Goal: Transaction & Acquisition: Purchase product/service

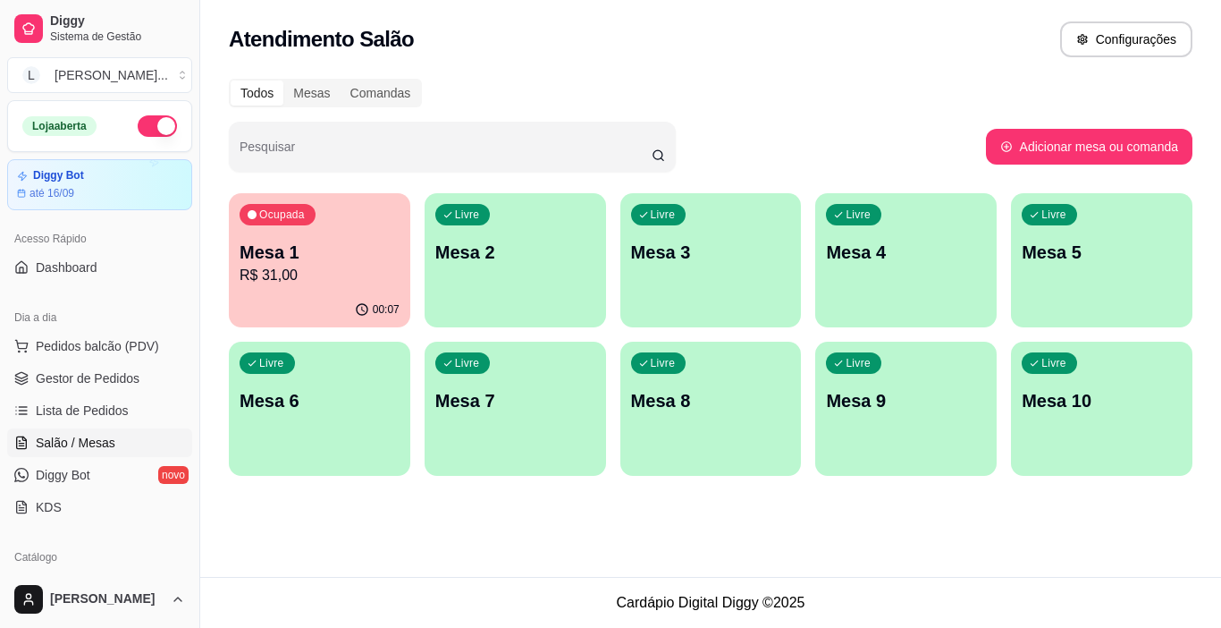
click at [349, 254] on p "Mesa 1" at bounding box center [320, 252] width 160 height 25
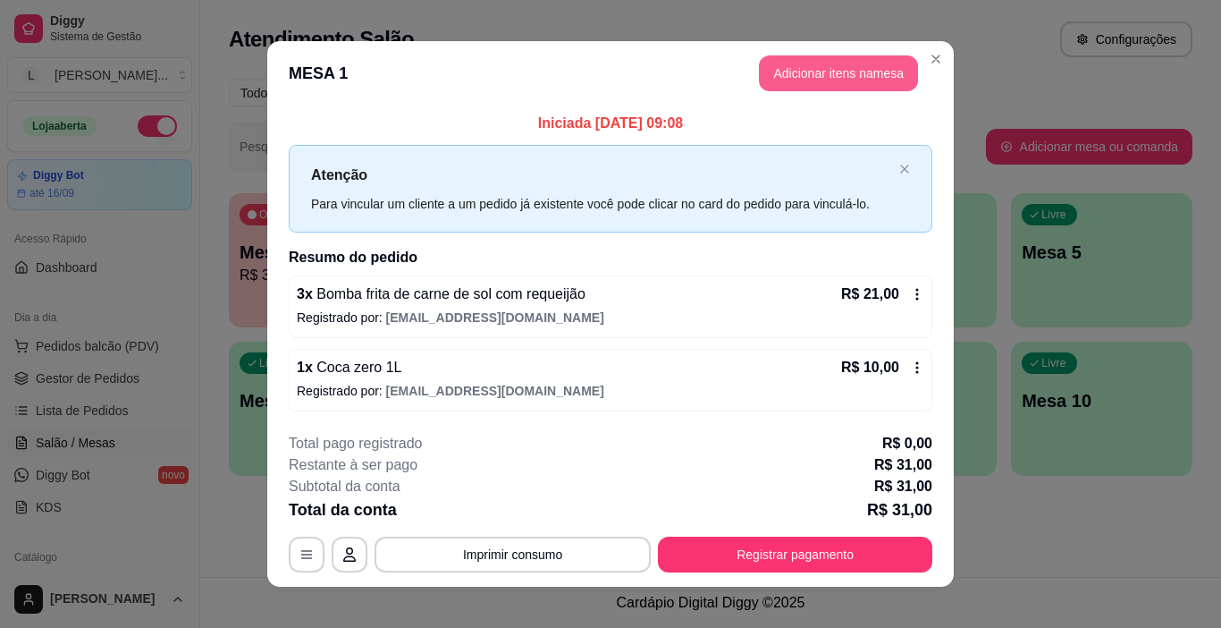
click at [870, 78] on button "Adicionar itens na mesa" at bounding box center [838, 73] width 159 height 36
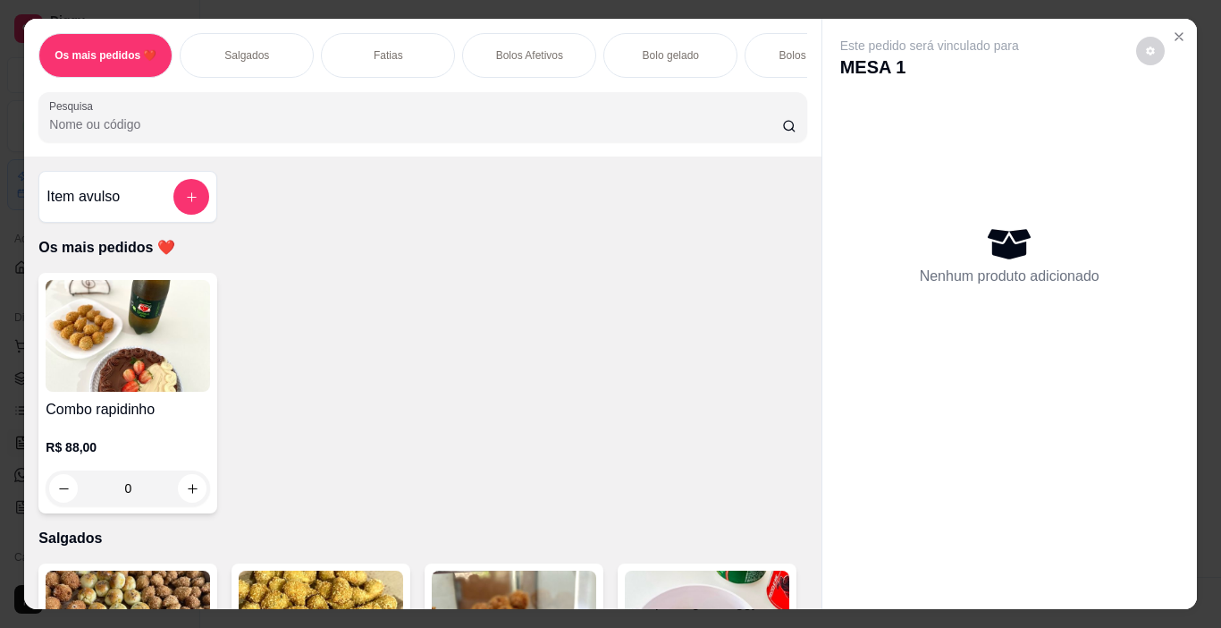
click at [691, 56] on div "Bolo gelado" at bounding box center [671, 55] width 134 height 45
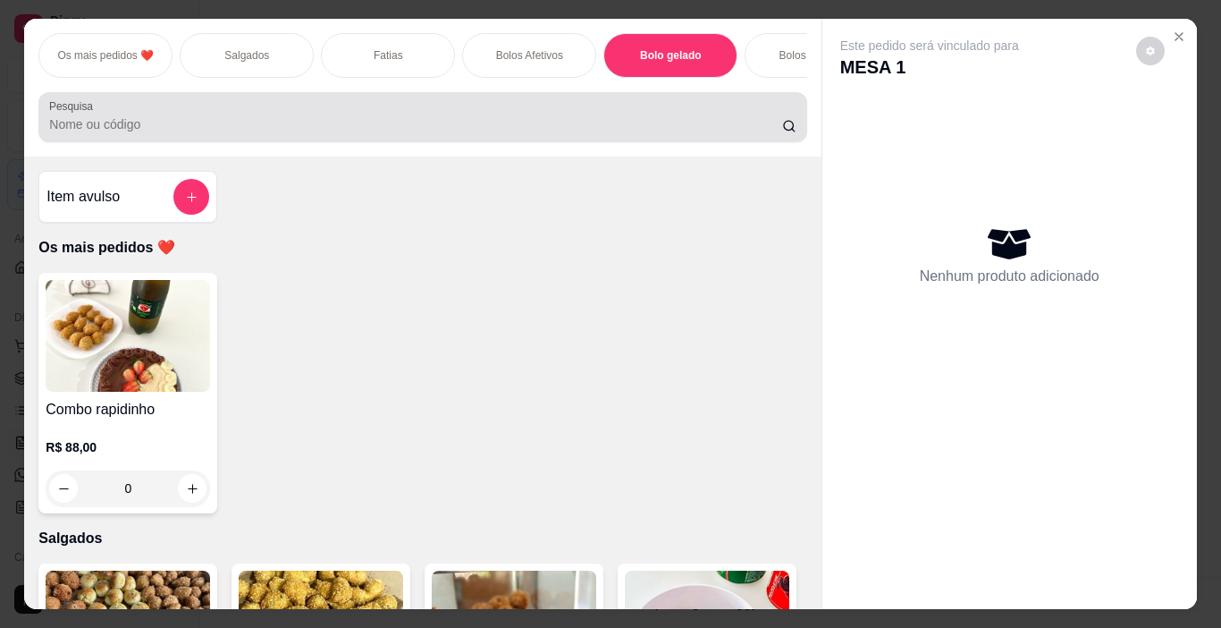
scroll to position [45, 0]
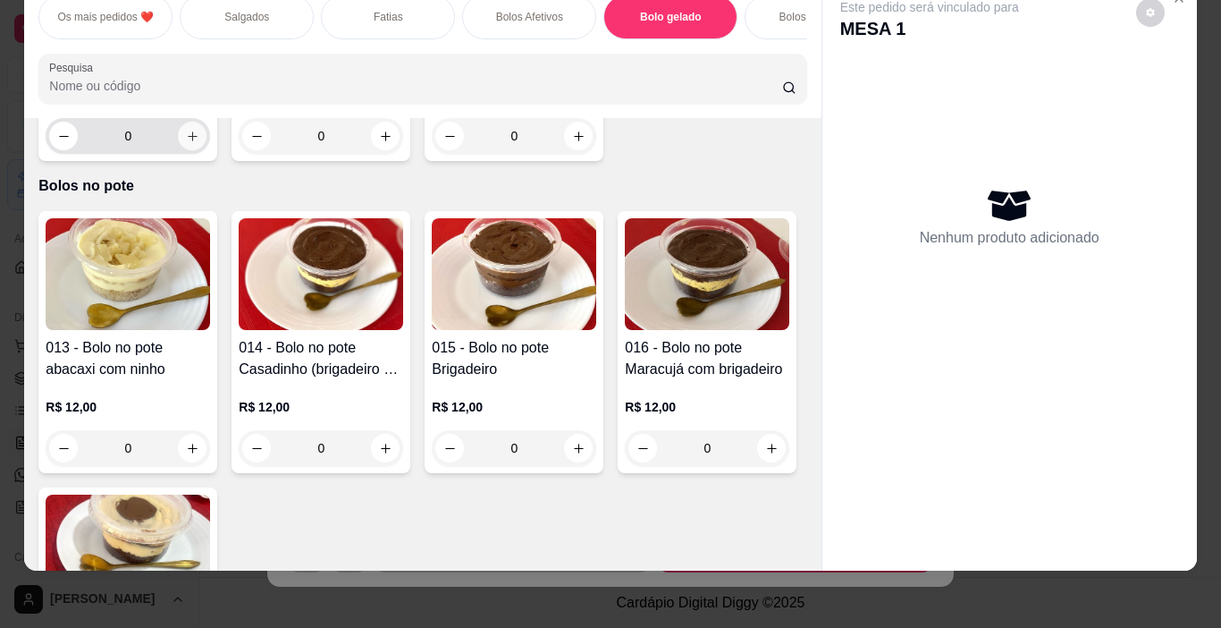
click at [191, 143] on icon "increase-product-quantity" at bounding box center [192, 136] width 13 height 13
type input "1"
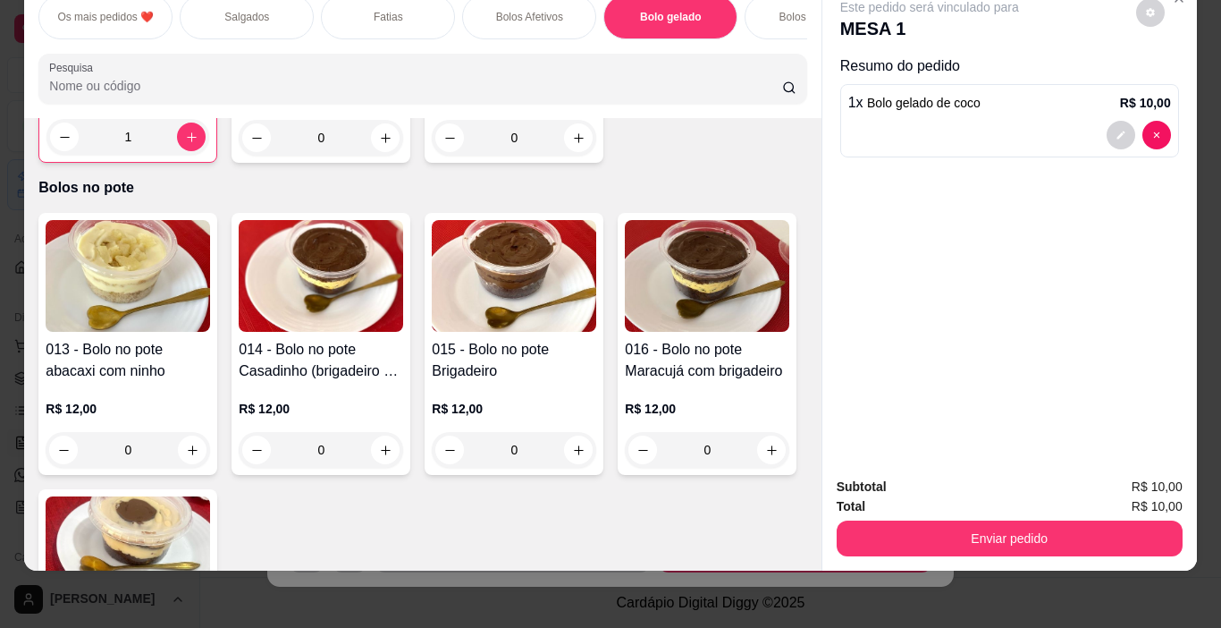
scroll to position [0, 24]
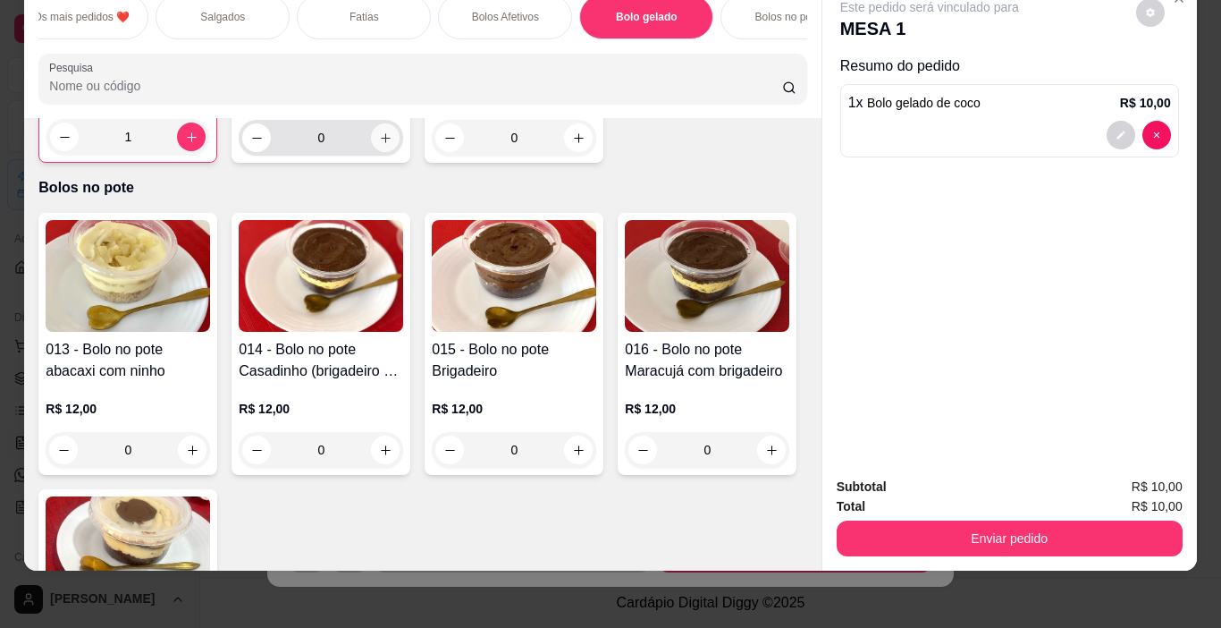
click at [379, 145] on icon "increase-product-quantity" at bounding box center [385, 137] width 13 height 13
type input "1"
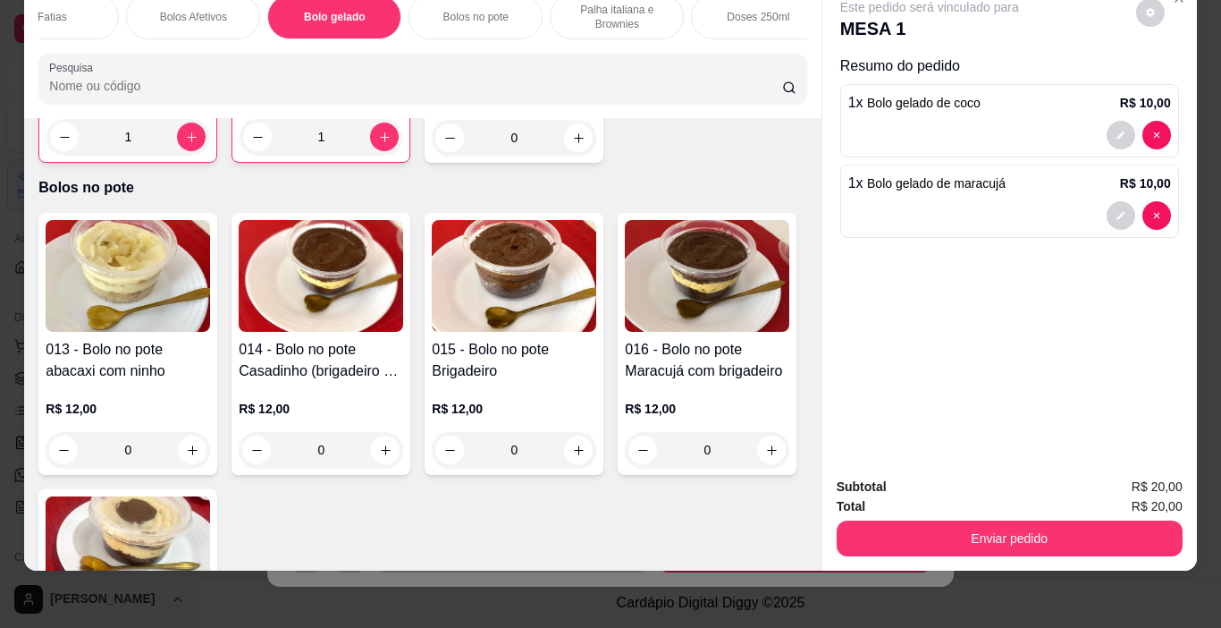
scroll to position [0, 339]
click at [61, 144] on icon "decrease-product-quantity" at bounding box center [64, 137] width 13 height 13
type input "0"
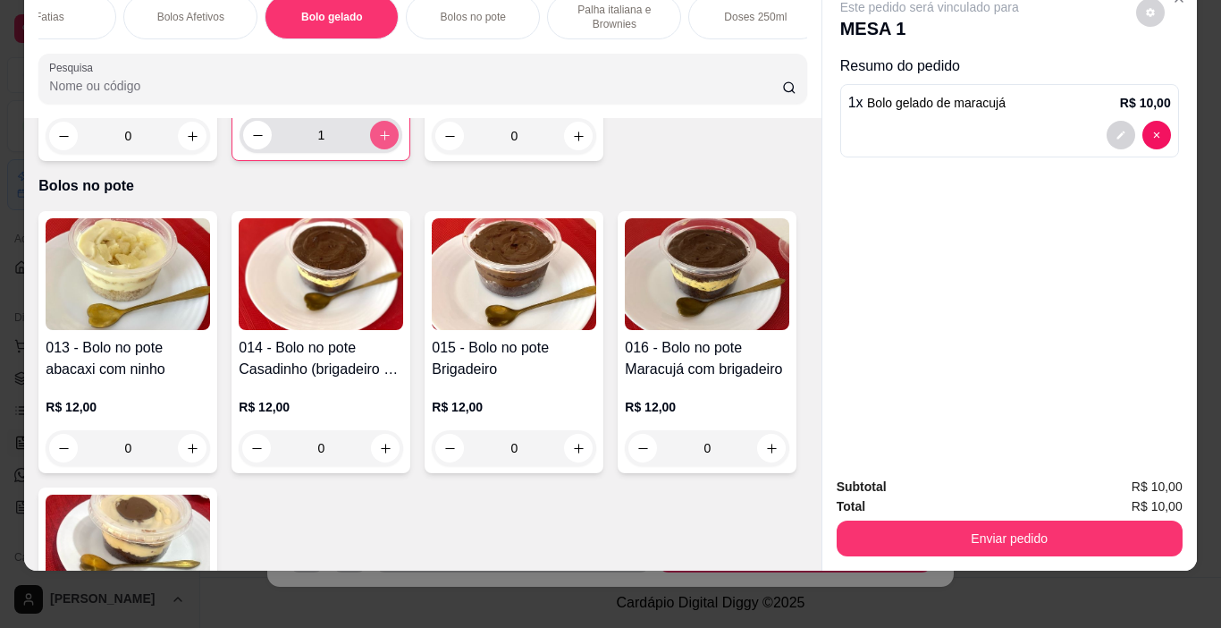
click at [380, 140] on icon "increase-product-quantity" at bounding box center [385, 136] width 10 height 10
type input "2"
click at [595, 12] on p "Palha italiana e Brownies" at bounding box center [614, 17] width 104 height 29
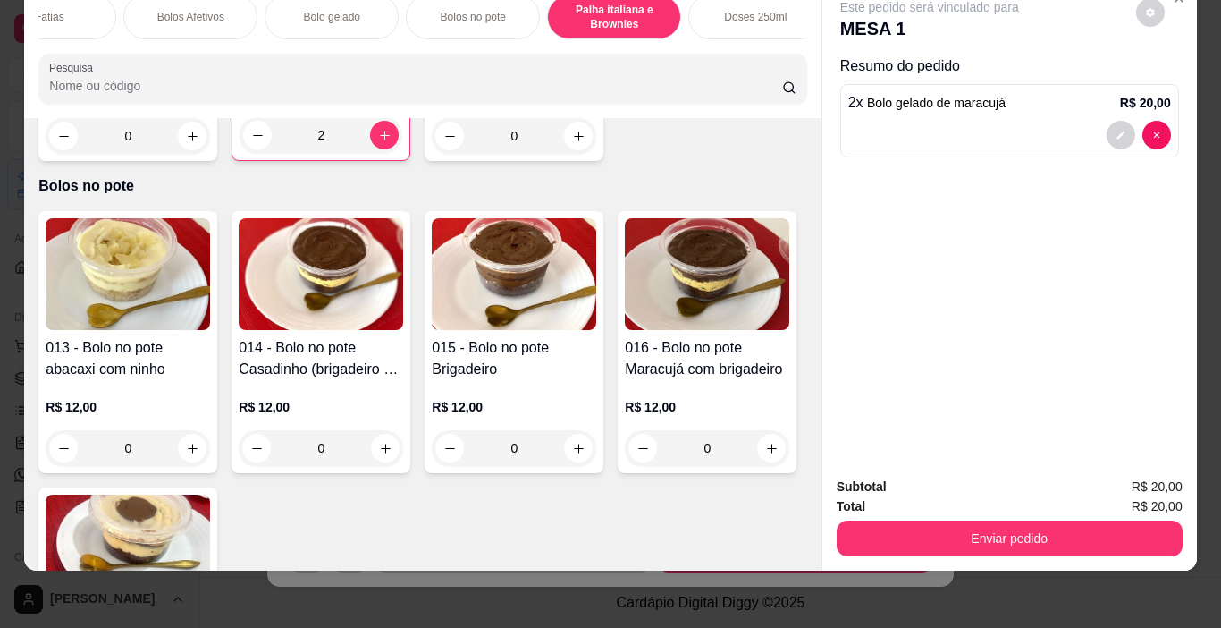
scroll to position [3801, 0]
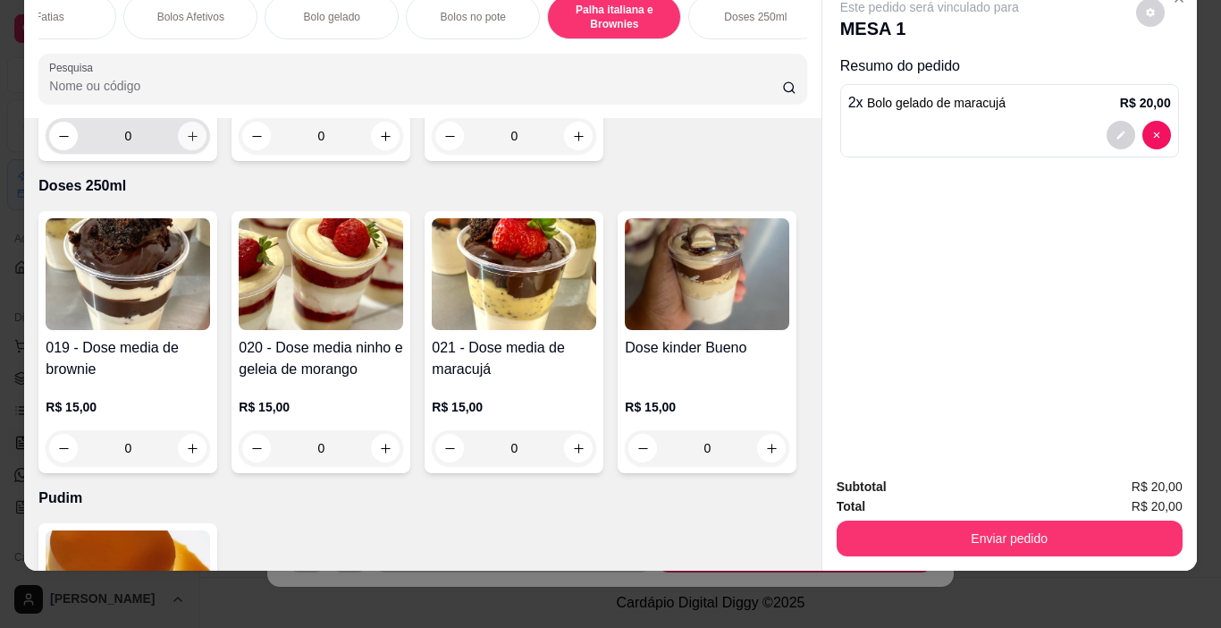
click at [191, 143] on icon "increase-product-quantity" at bounding box center [192, 136] width 13 height 13
type input "1"
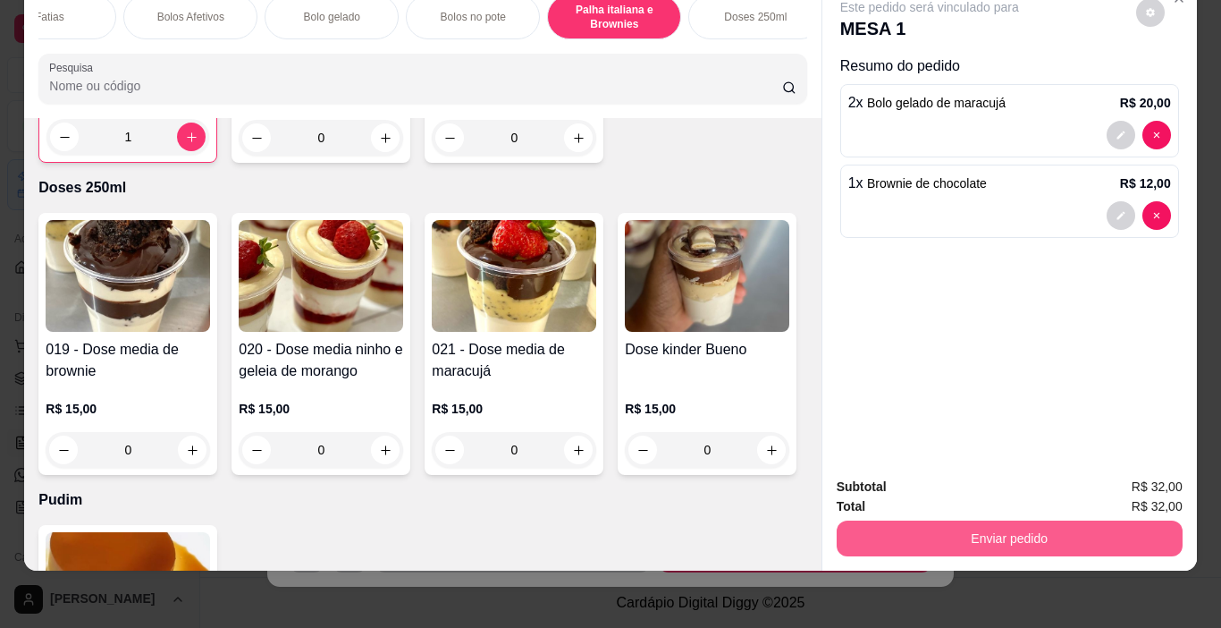
click at [967, 520] on button "Enviar pedido" at bounding box center [1010, 538] width 346 height 36
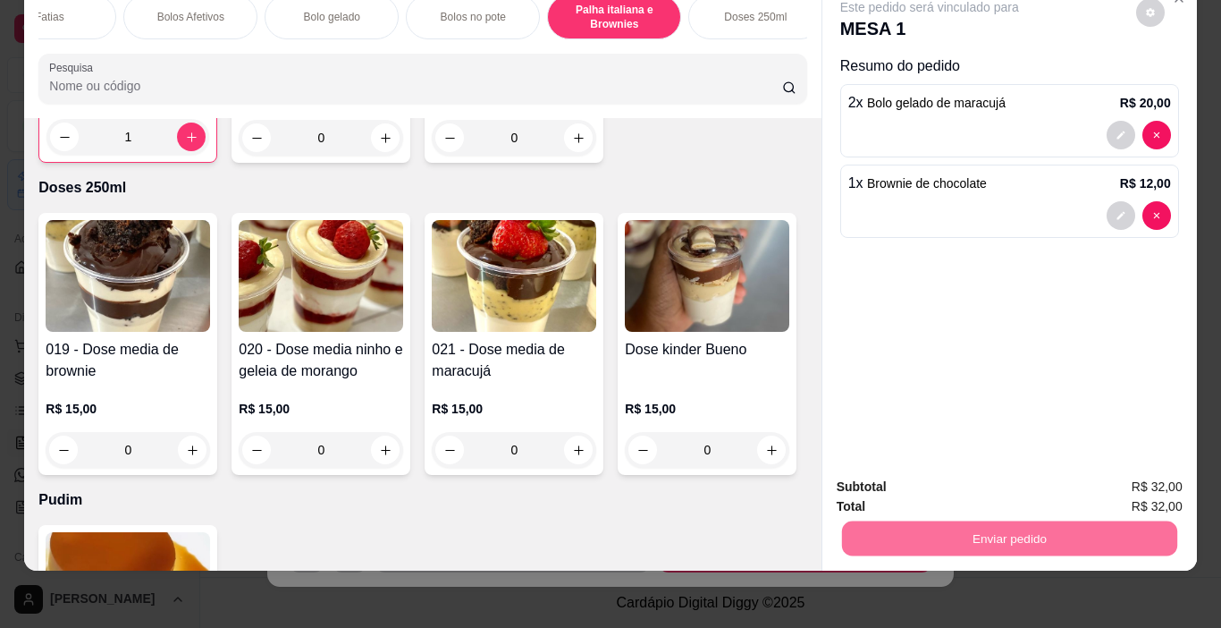
click at [964, 483] on button "Não registrar e enviar pedido" at bounding box center [950, 481] width 186 height 34
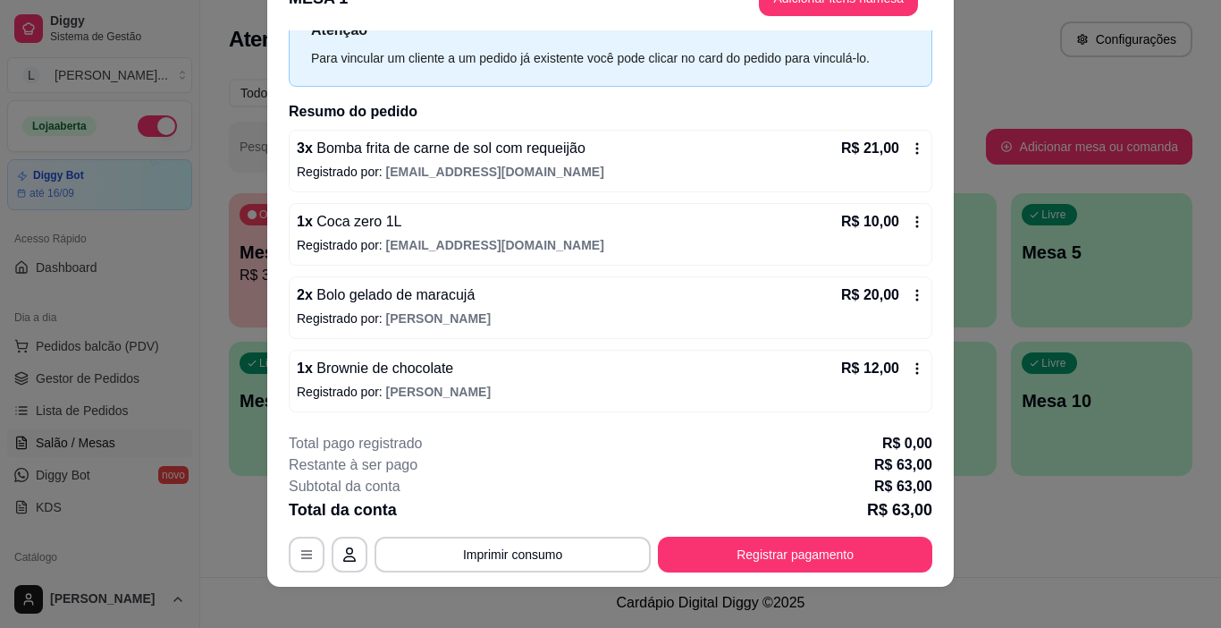
scroll to position [0, 0]
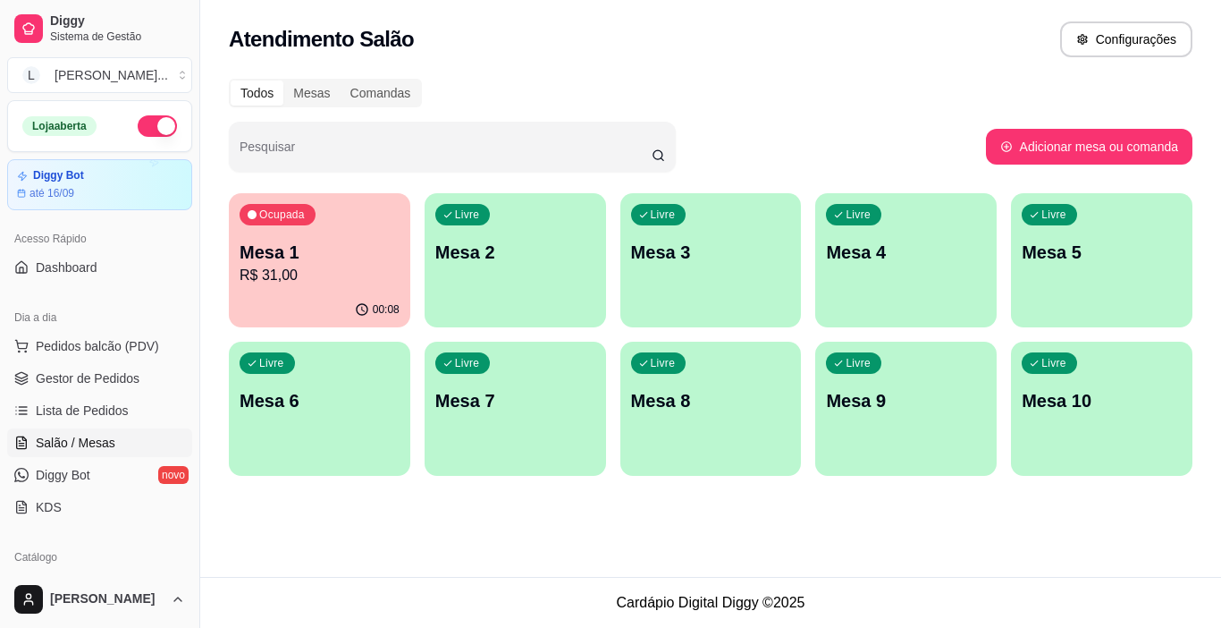
click at [335, 260] on p "Mesa 1" at bounding box center [320, 252] width 160 height 25
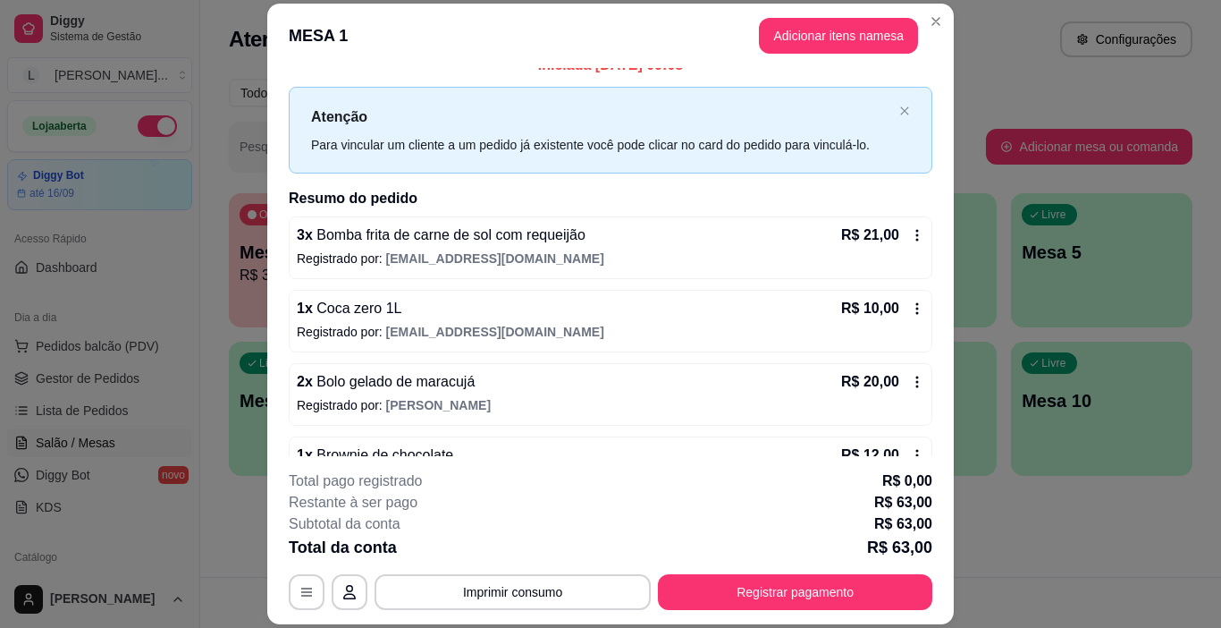
scroll to position [70, 0]
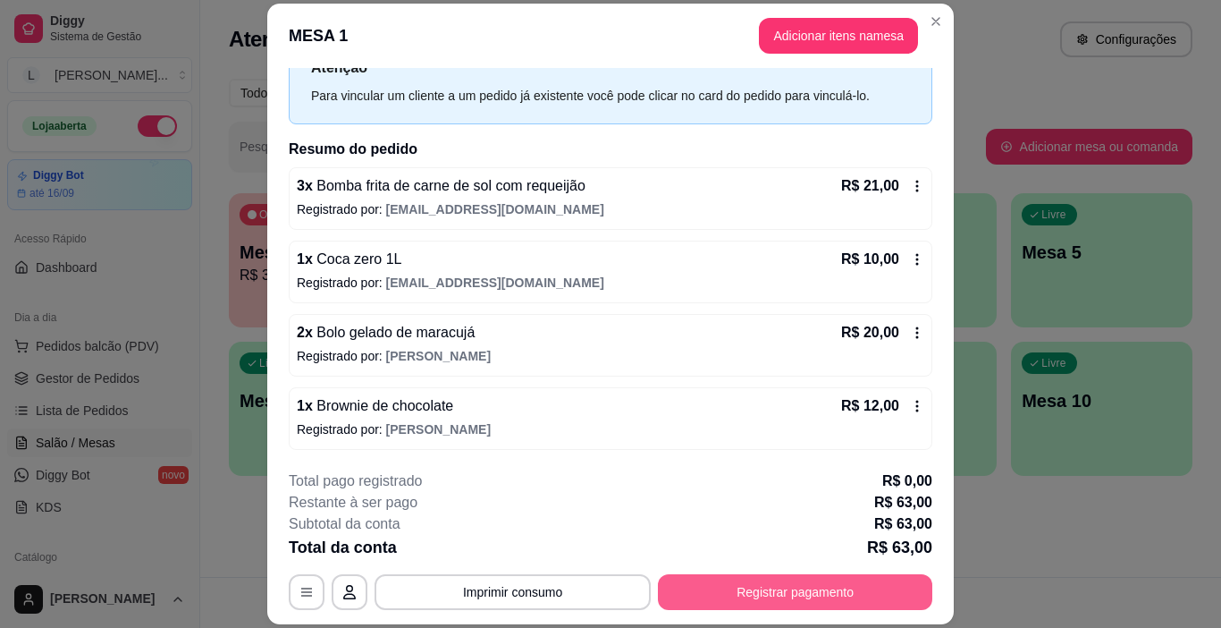
click at [811, 590] on button "Registrar pagamento" at bounding box center [795, 592] width 274 height 36
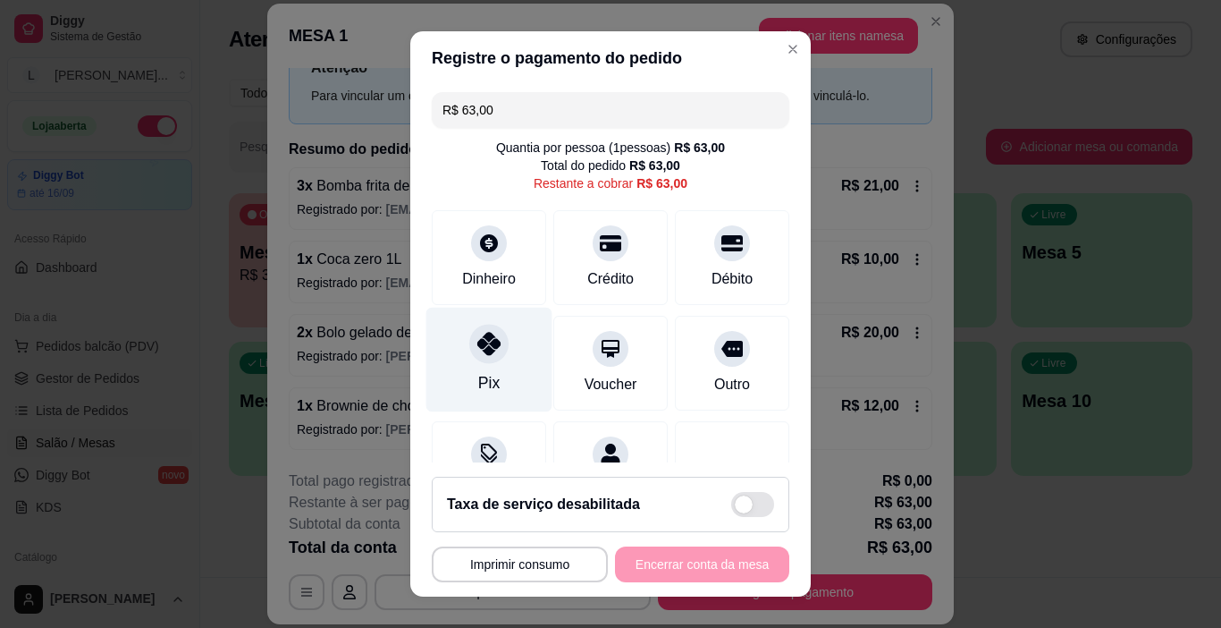
click at [495, 372] on div "Pix" at bounding box center [489, 360] width 126 height 105
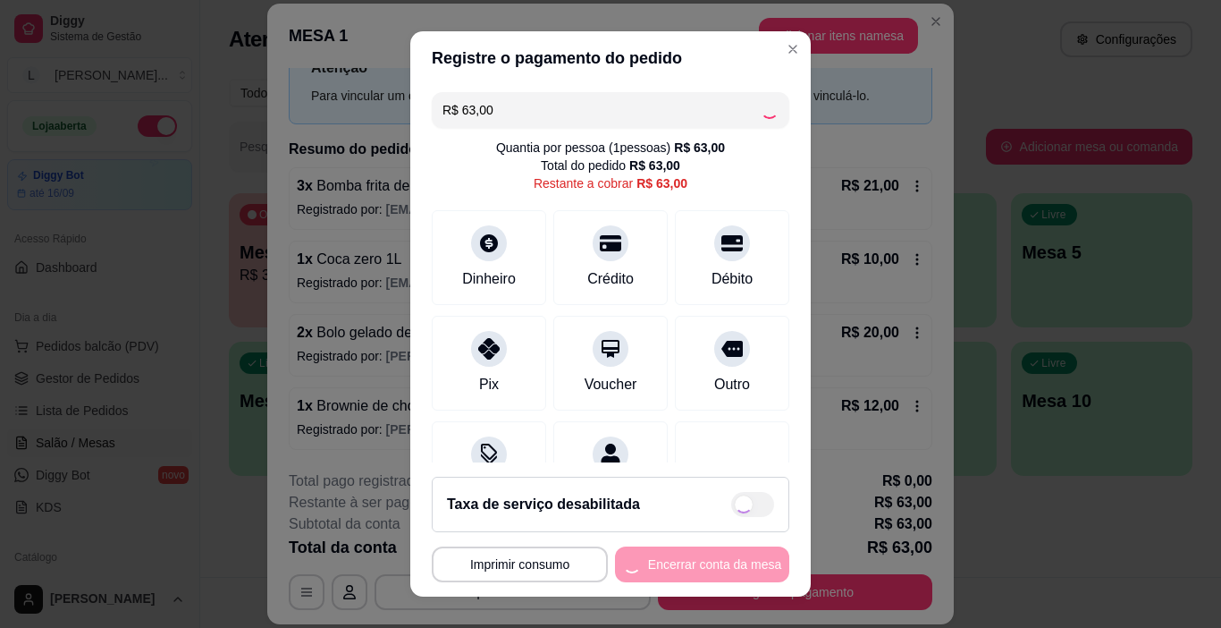
type input "R$ 0,00"
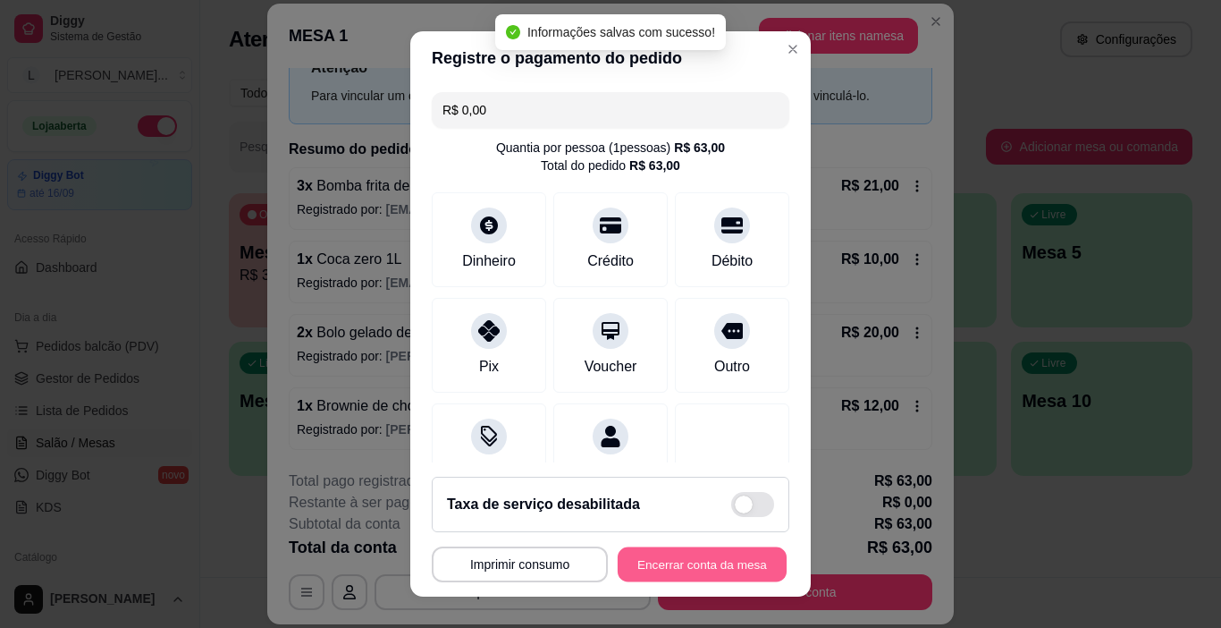
click at [687, 565] on button "Encerrar conta da mesa" at bounding box center [702, 564] width 169 height 35
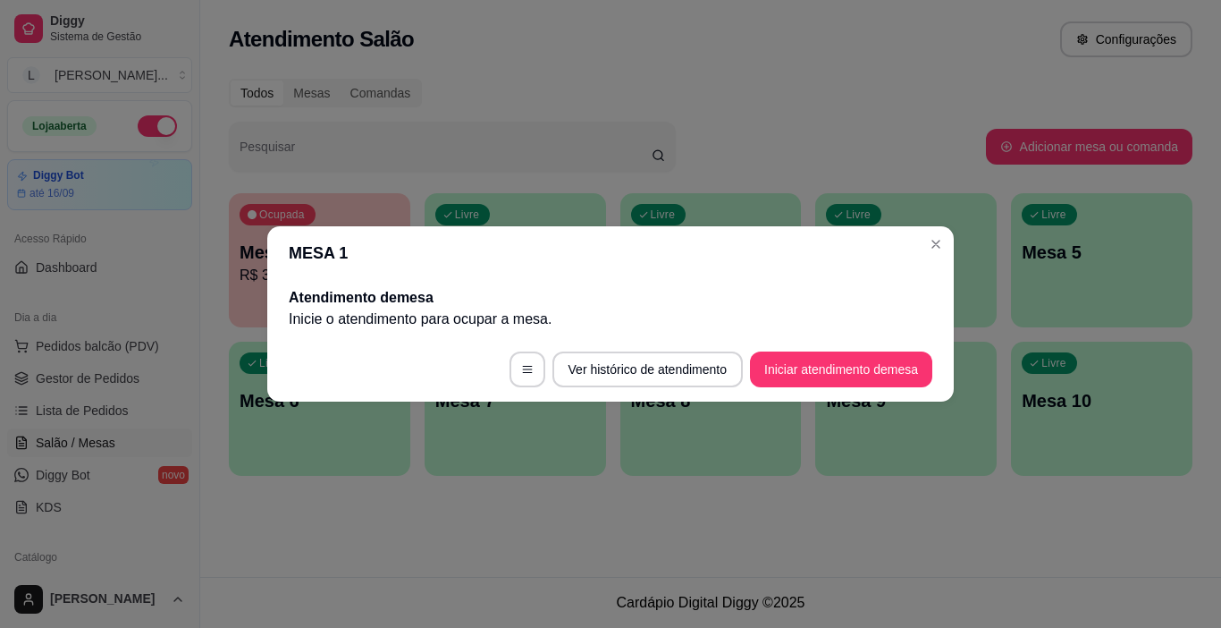
scroll to position [0, 0]
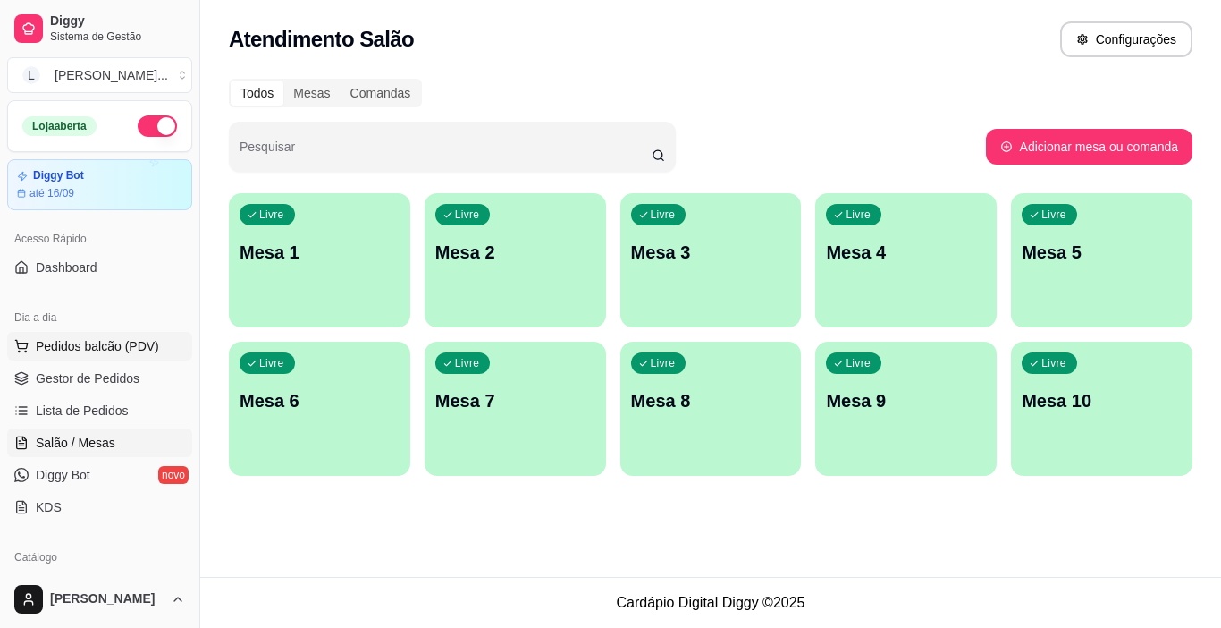
click at [90, 348] on span "Pedidos balcão (PDV)" at bounding box center [97, 346] width 123 height 18
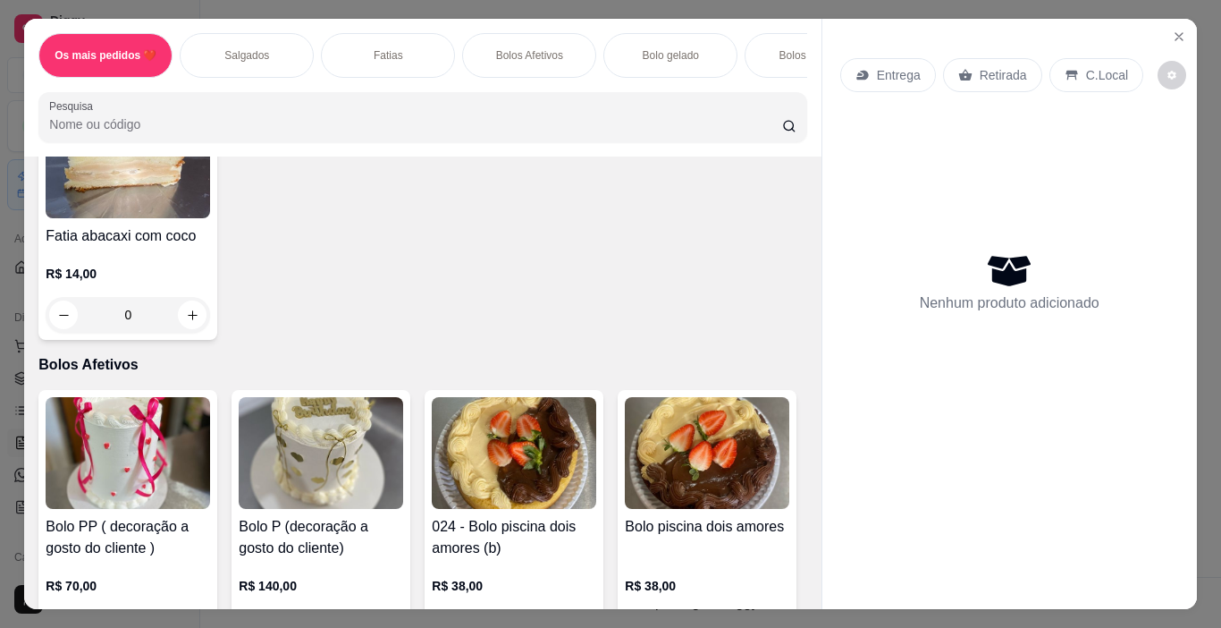
scroll to position [1878, 0]
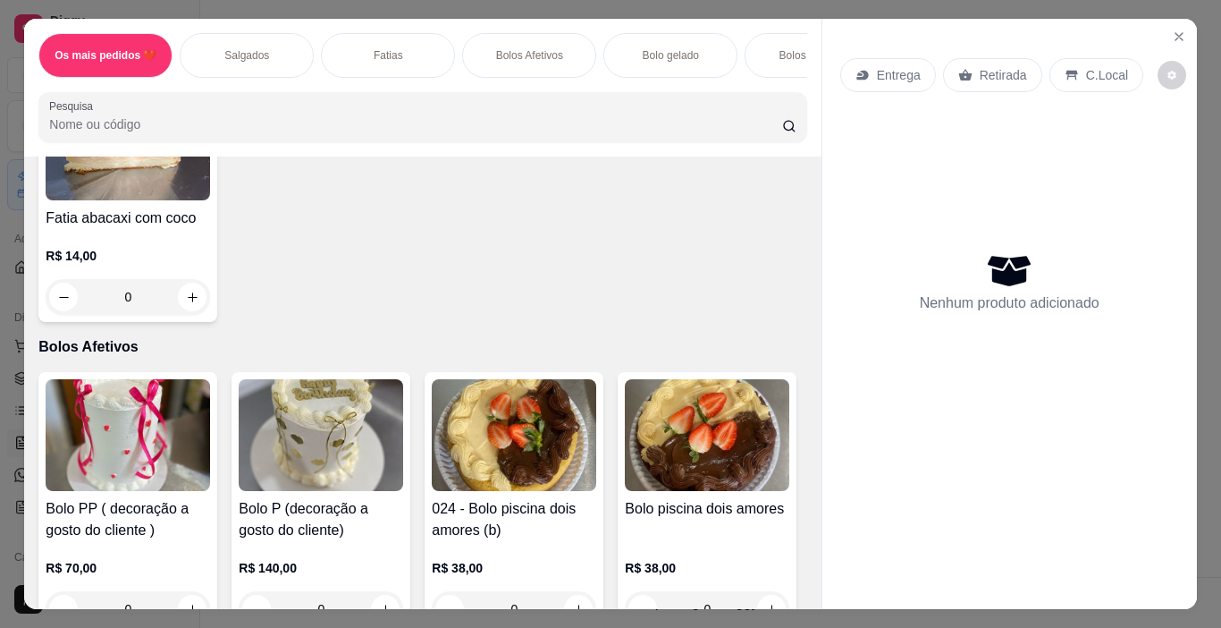
click at [178, 56] on button "increase-product-quantity" at bounding box center [192, 42] width 29 height 29
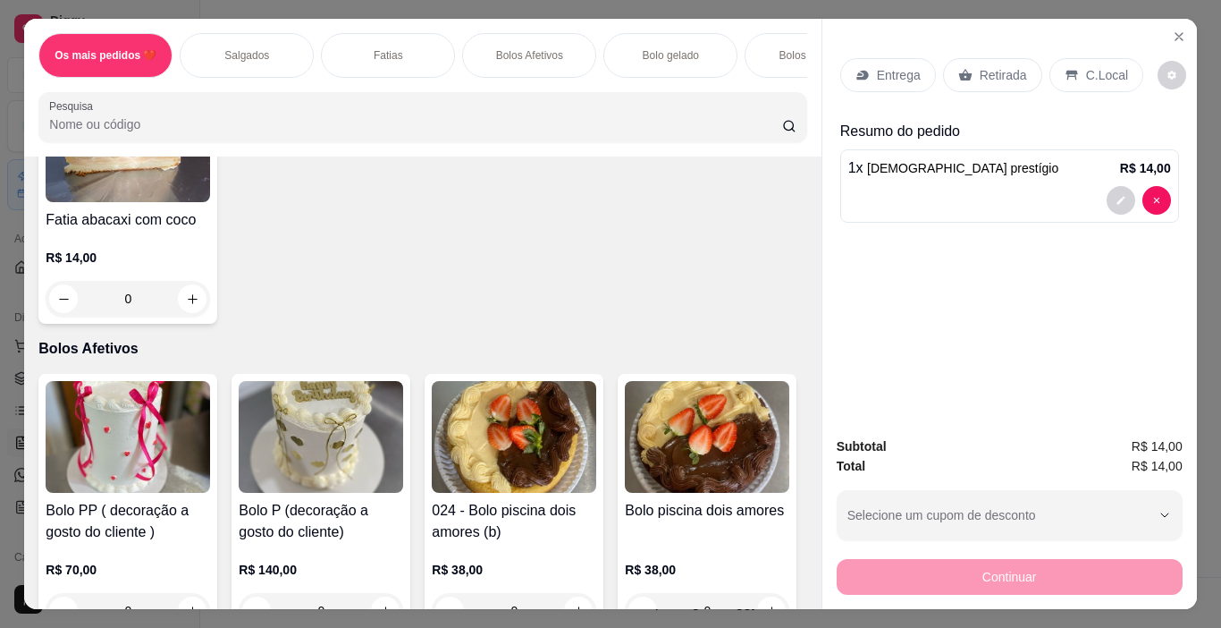
type input "1"
click at [980, 72] on p "Retirada" at bounding box center [1003, 75] width 47 height 18
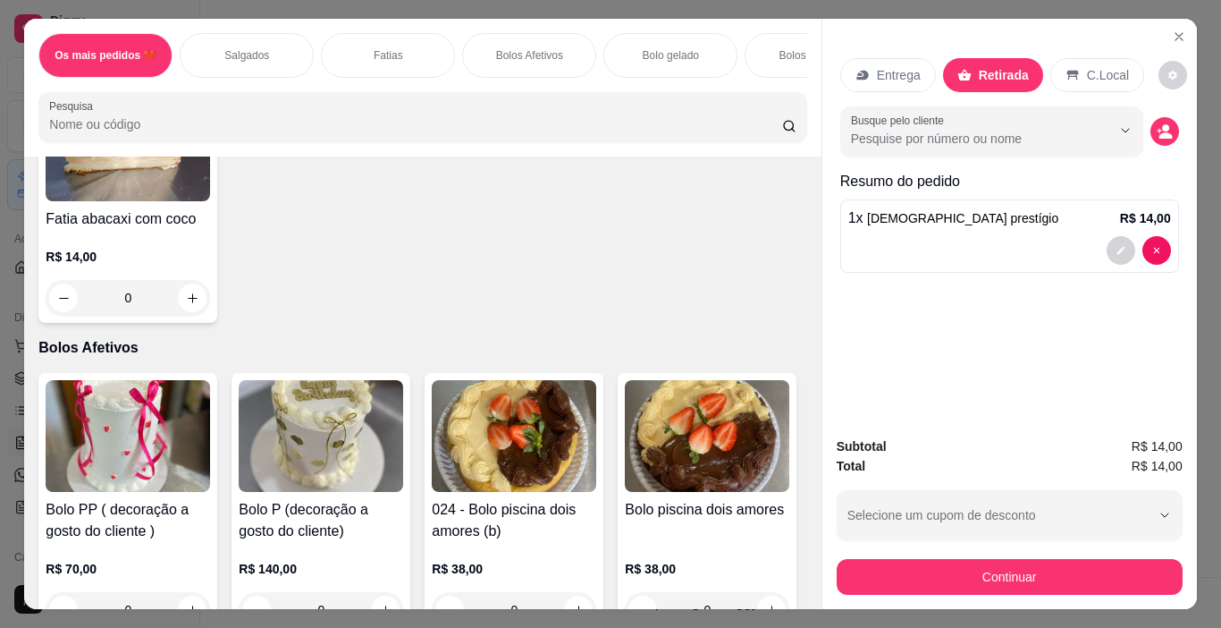
click at [1035, 588] on div "Subtotal R$ 14,00 Total R$ 14,00 Selecione um cupom de desconto Selecione um cu…" at bounding box center [1010, 515] width 375 height 187
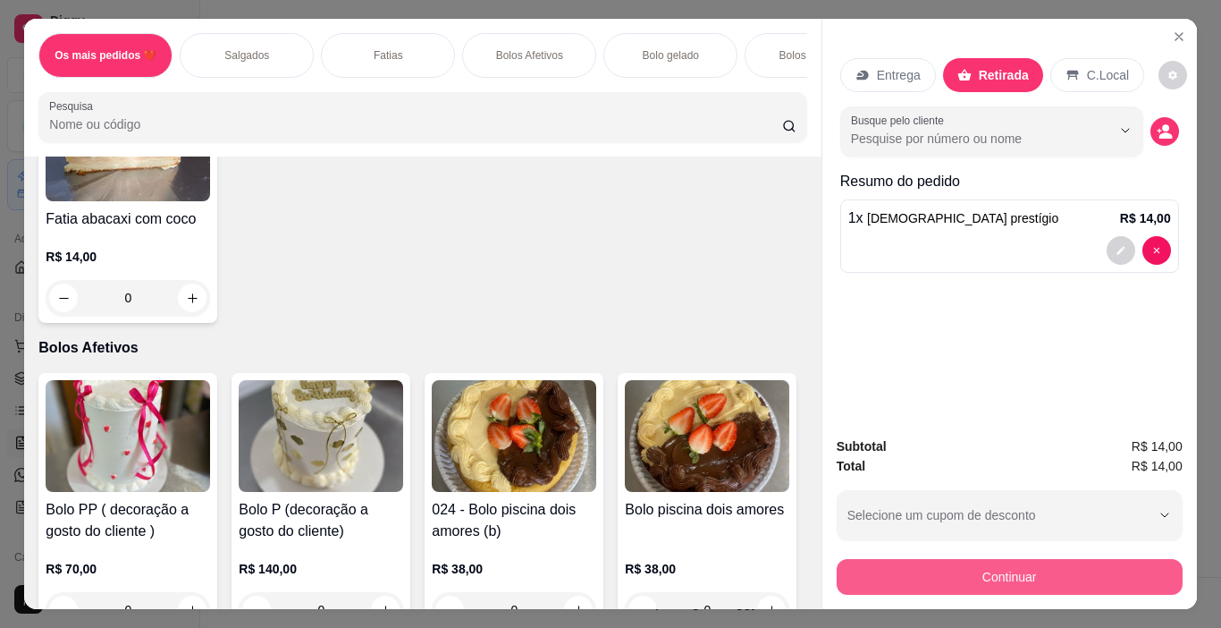
click at [1043, 573] on button "Continuar" at bounding box center [1010, 577] width 346 height 36
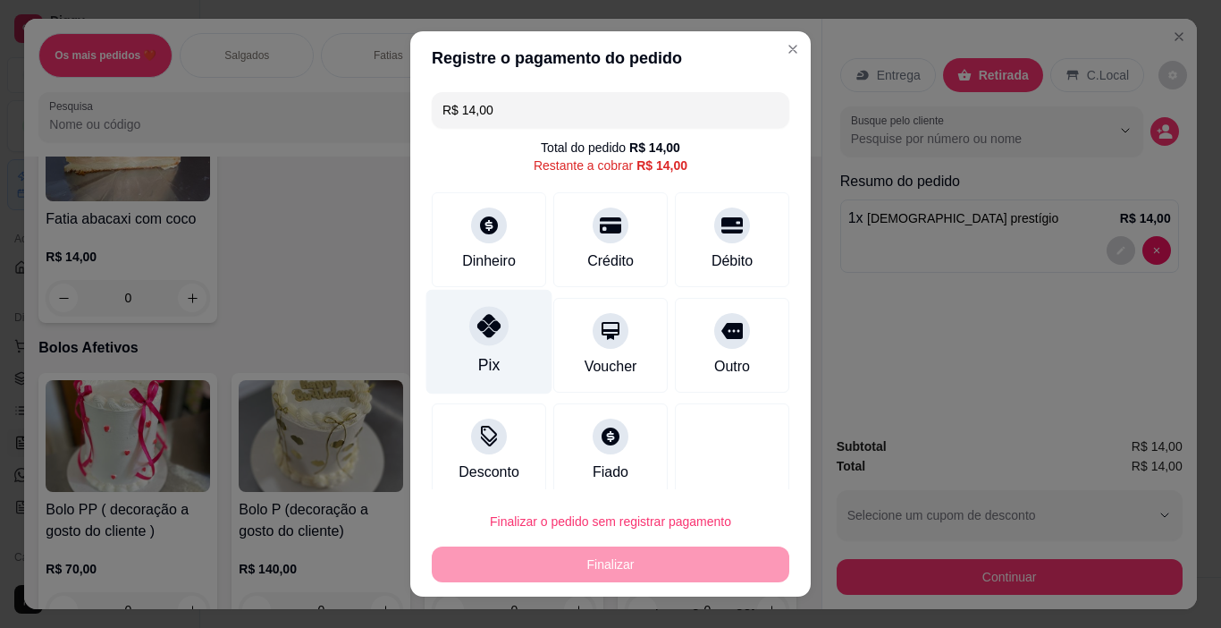
click at [482, 368] on div "Pix" at bounding box center [488, 364] width 21 height 23
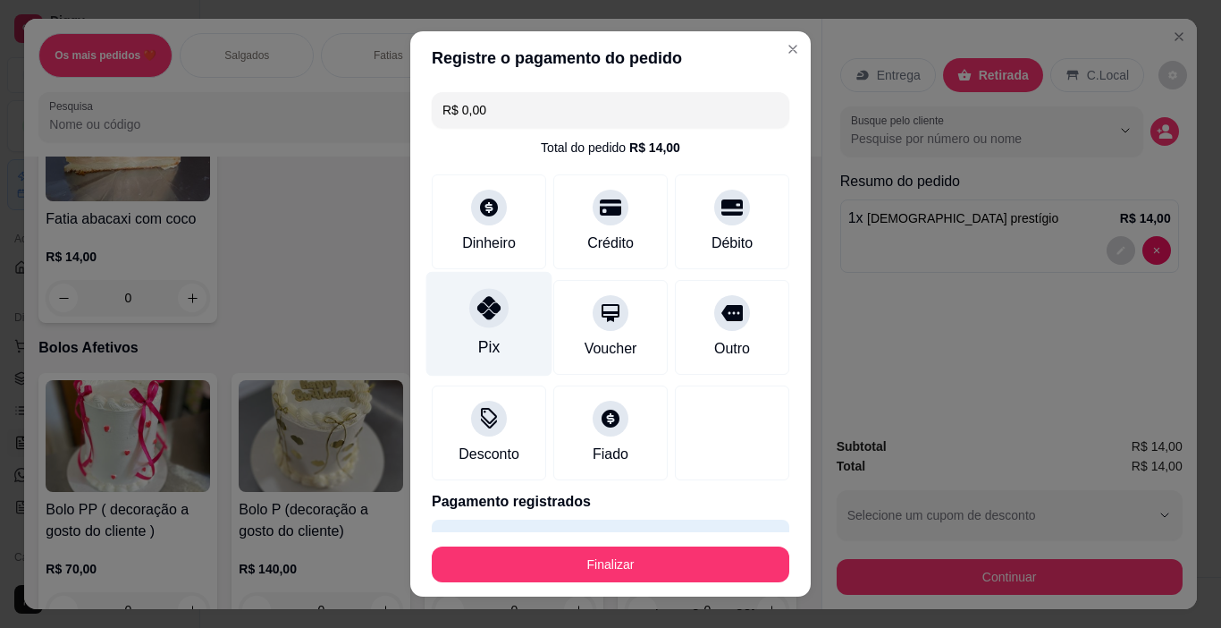
type input "R$ 0,00"
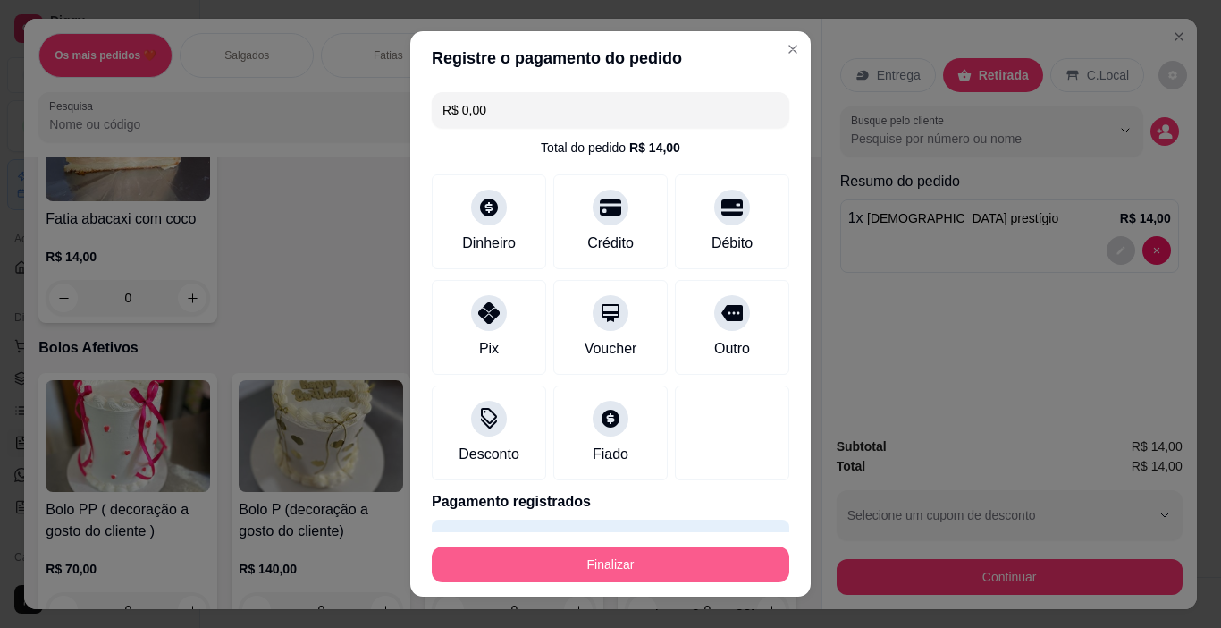
click at [674, 574] on button "Finalizar" at bounding box center [611, 564] width 358 height 36
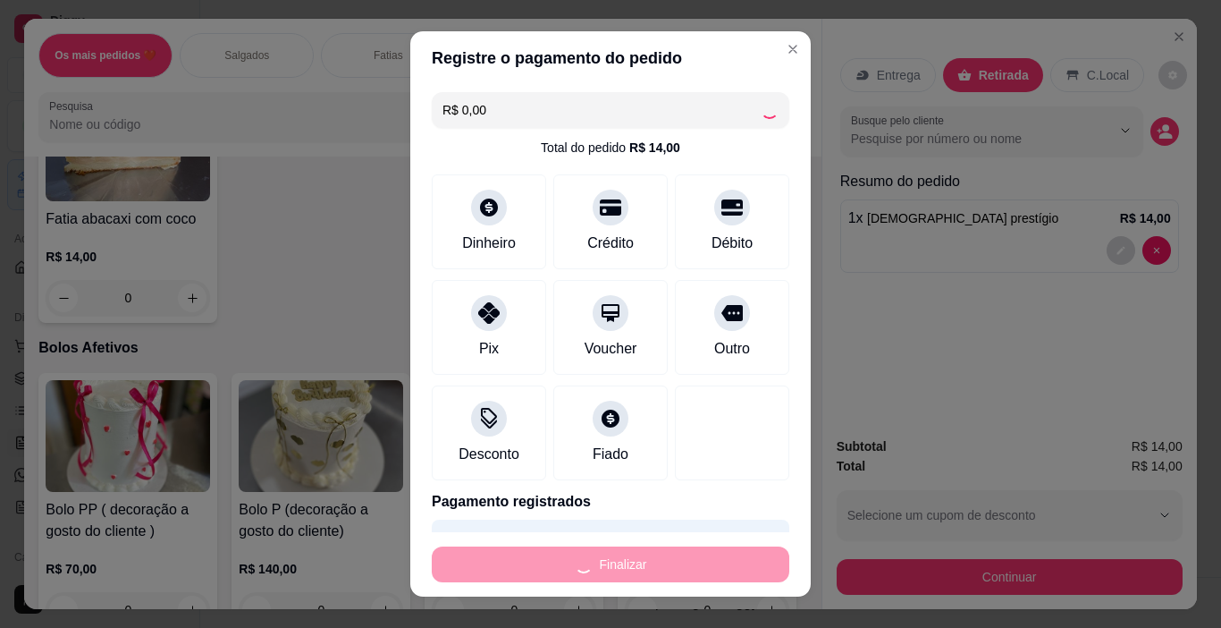
type input "0"
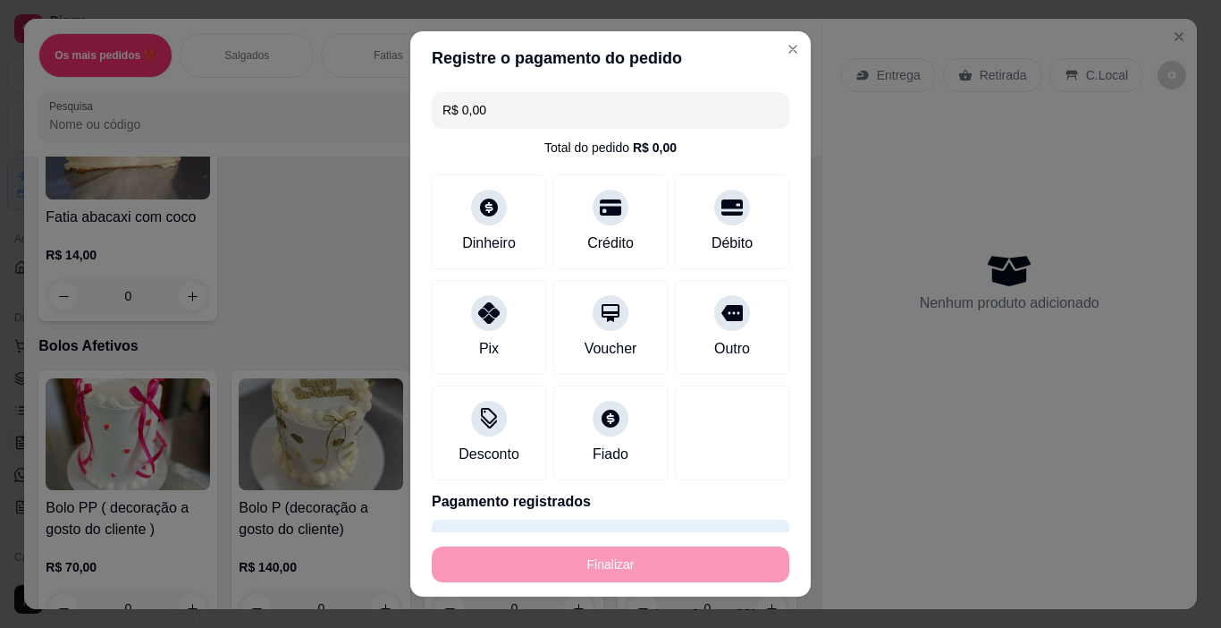
type input "-R$ 14,00"
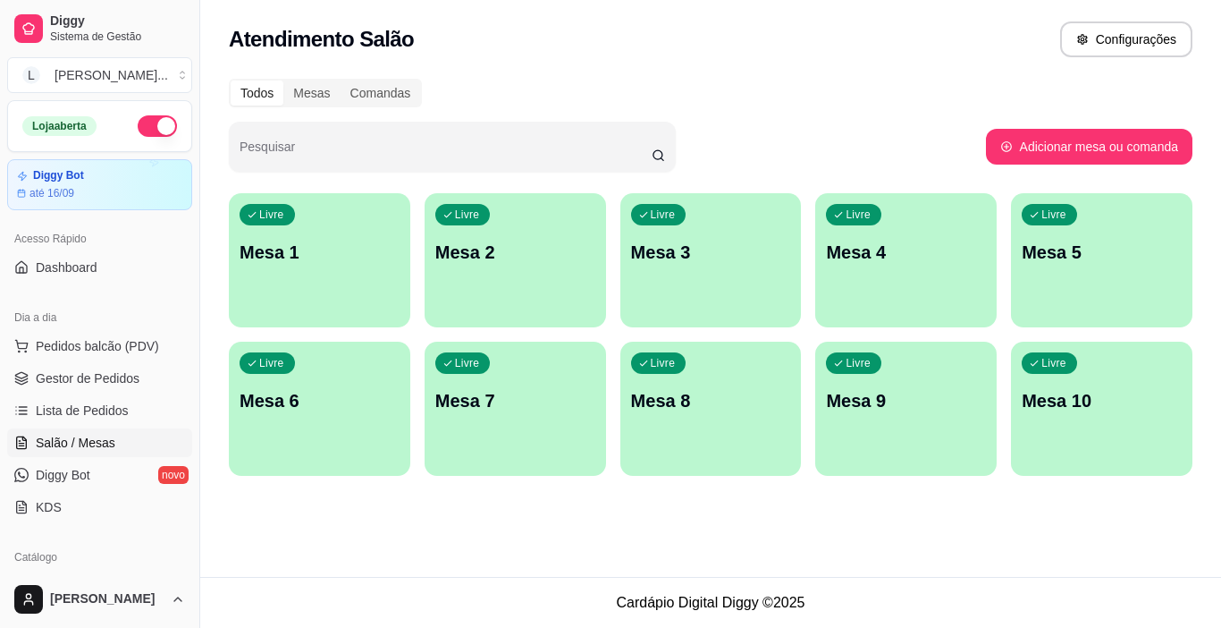
click at [443, 430] on div "Livre Mesa 7" at bounding box center [516, 398] width 182 height 113
